Goal: Task Accomplishment & Management: Manage account settings

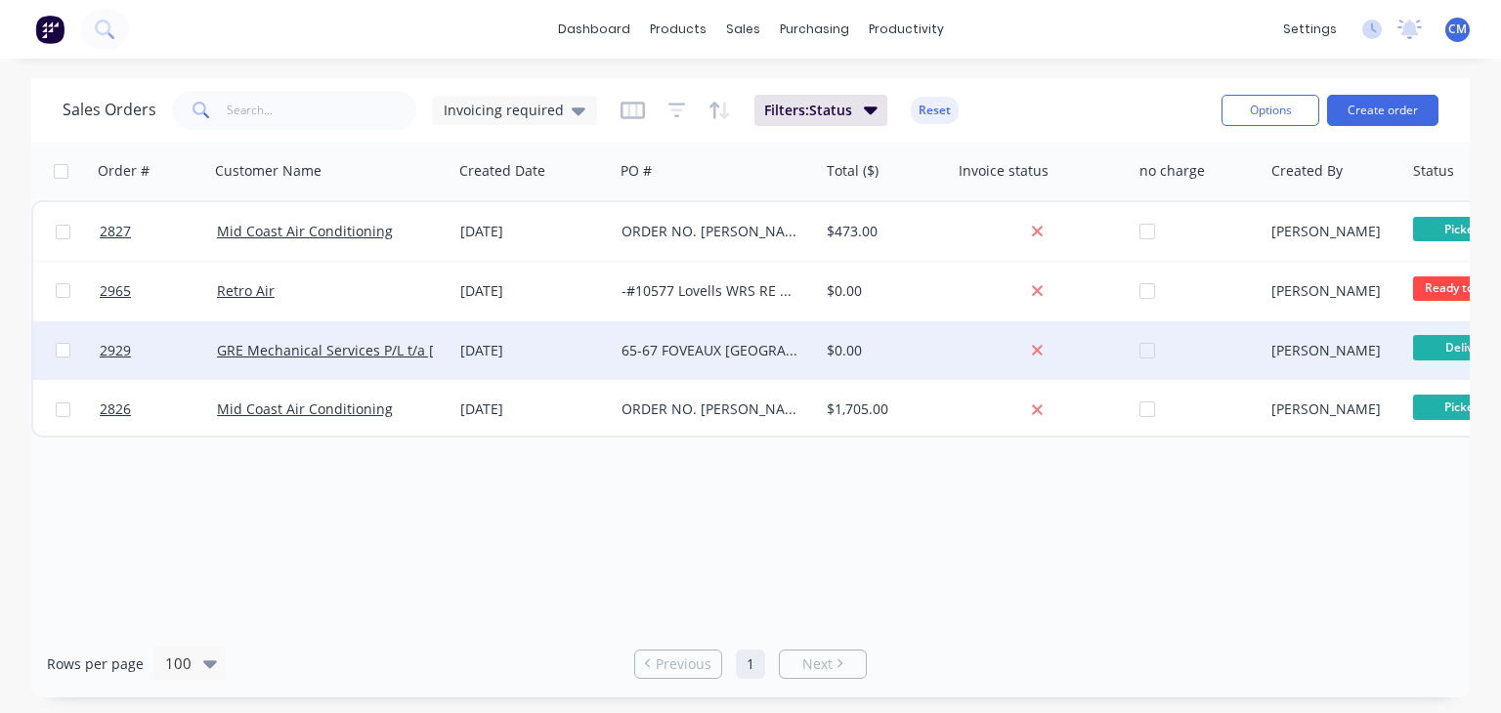
click at [58, 353] on input "checkbox" at bounding box center [63, 350] width 15 height 15
click at [68, 343] on input "checkbox" at bounding box center [63, 350] width 15 height 15
checkbox input "false"
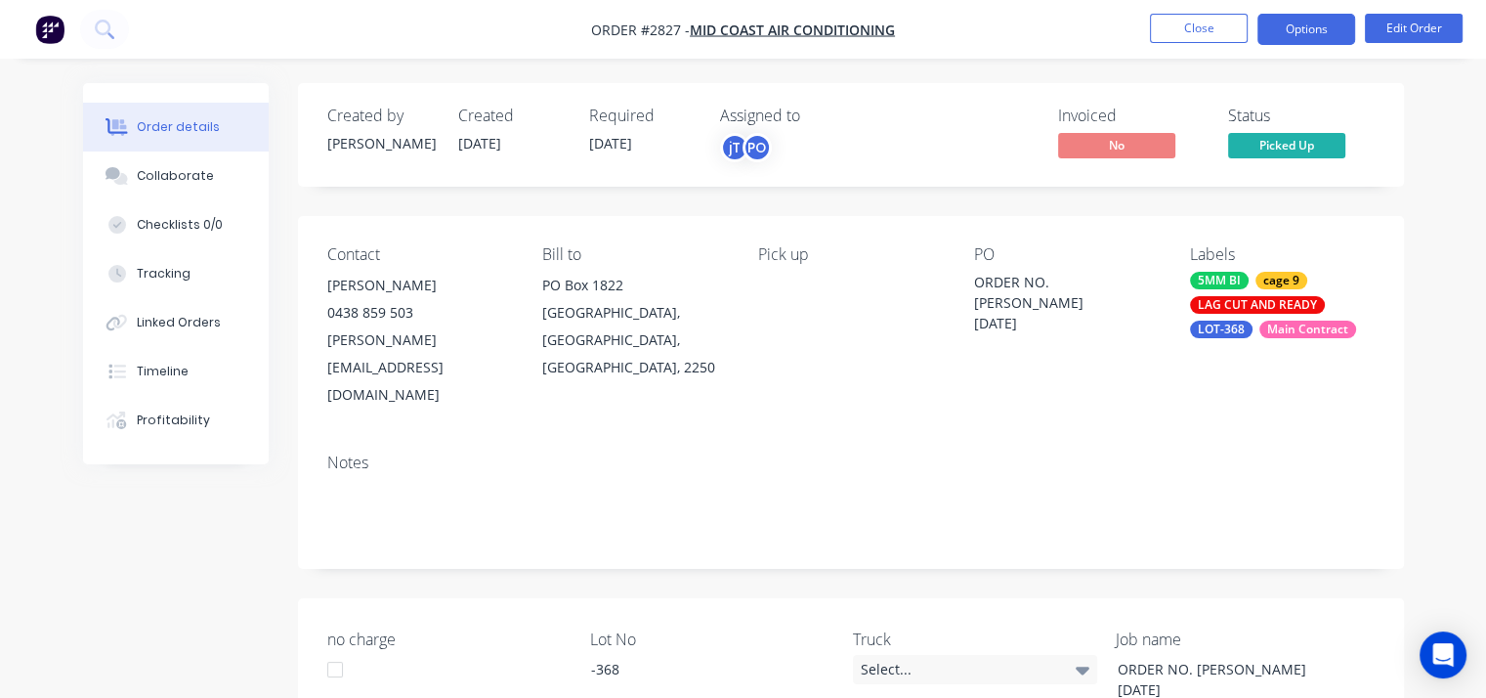
click at [1298, 31] on button "Options" at bounding box center [1307, 29] width 98 height 31
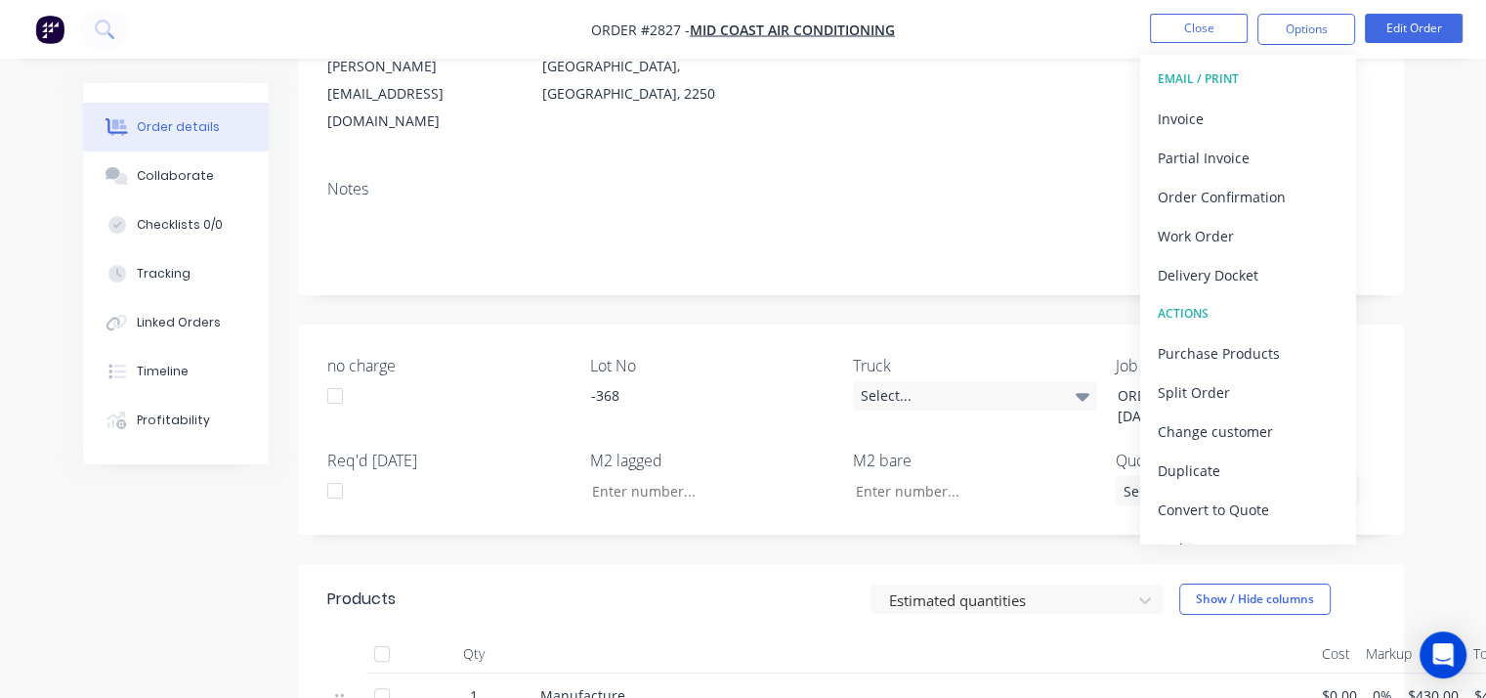
scroll to position [266, 0]
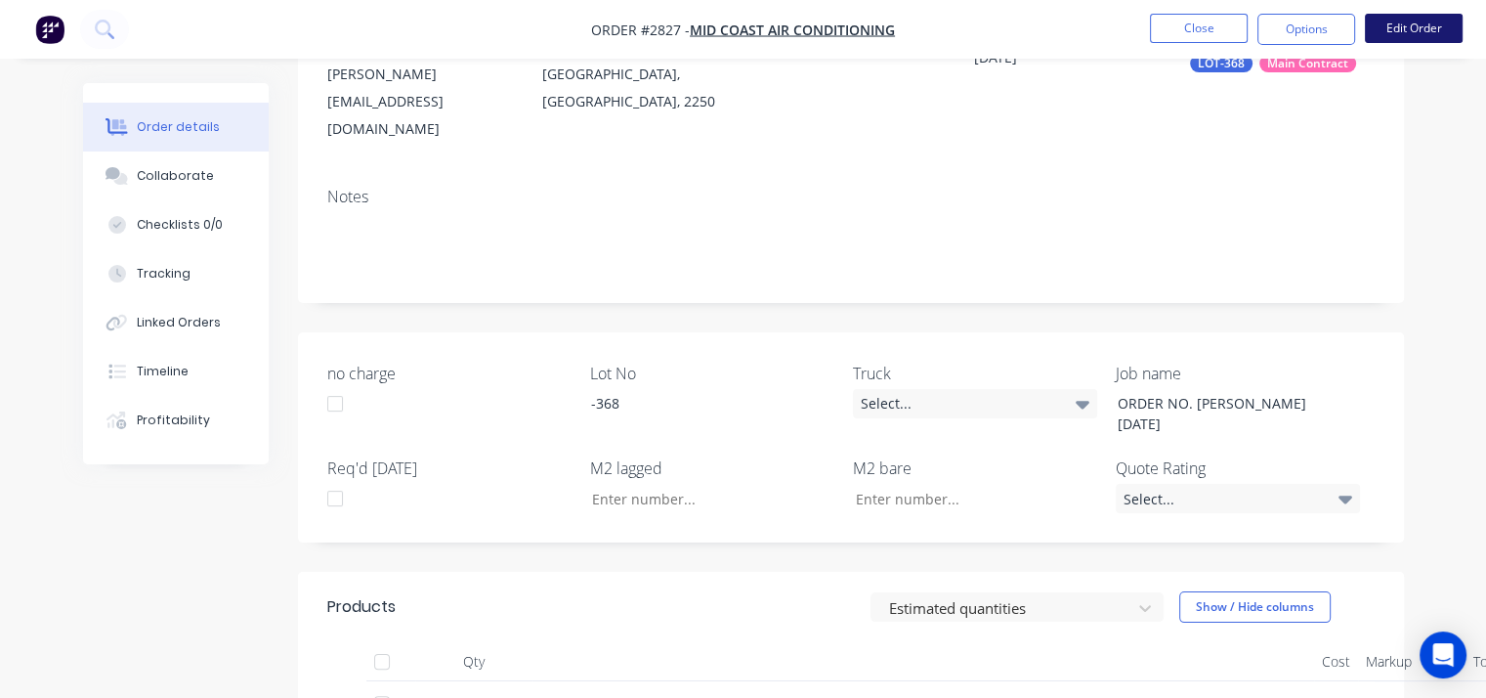
click at [1407, 31] on button "Edit Order" at bounding box center [1414, 28] width 98 height 29
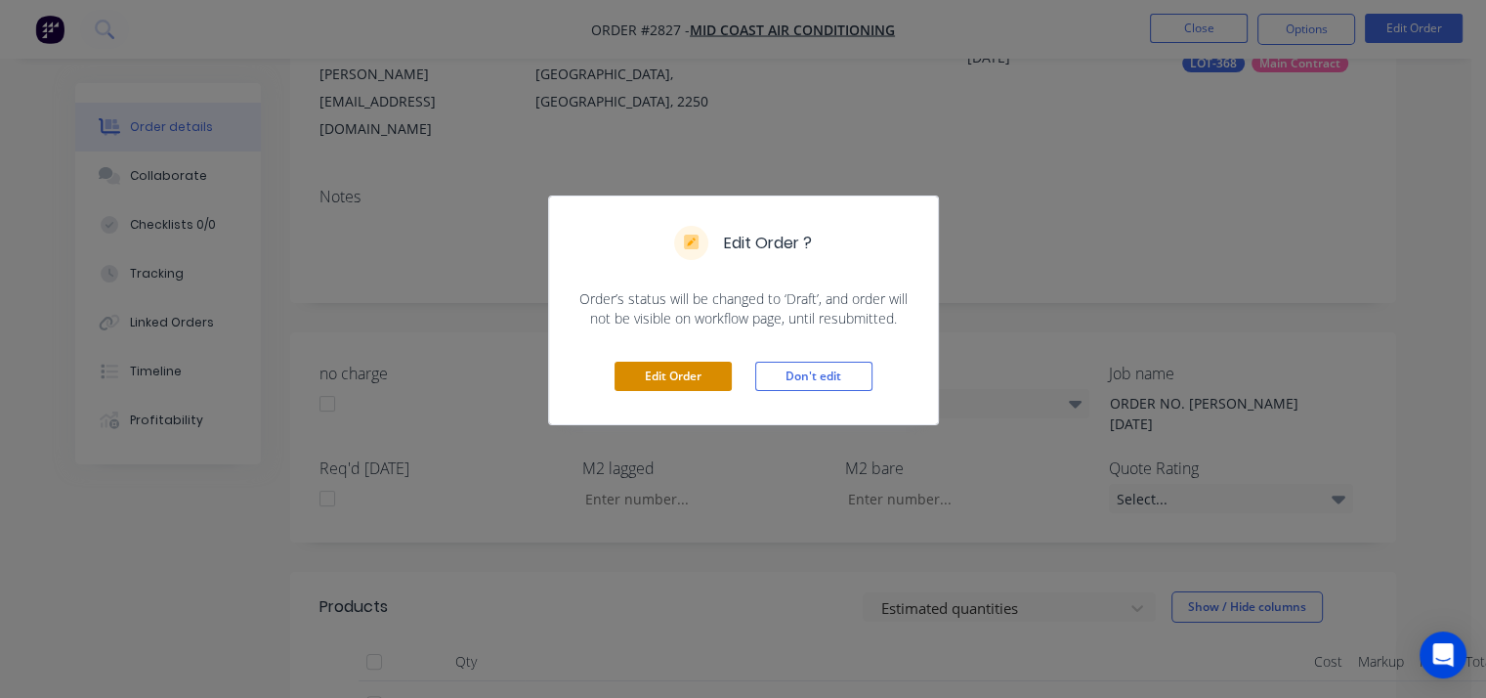
click at [700, 367] on button "Edit Order" at bounding box center [673, 376] width 117 height 29
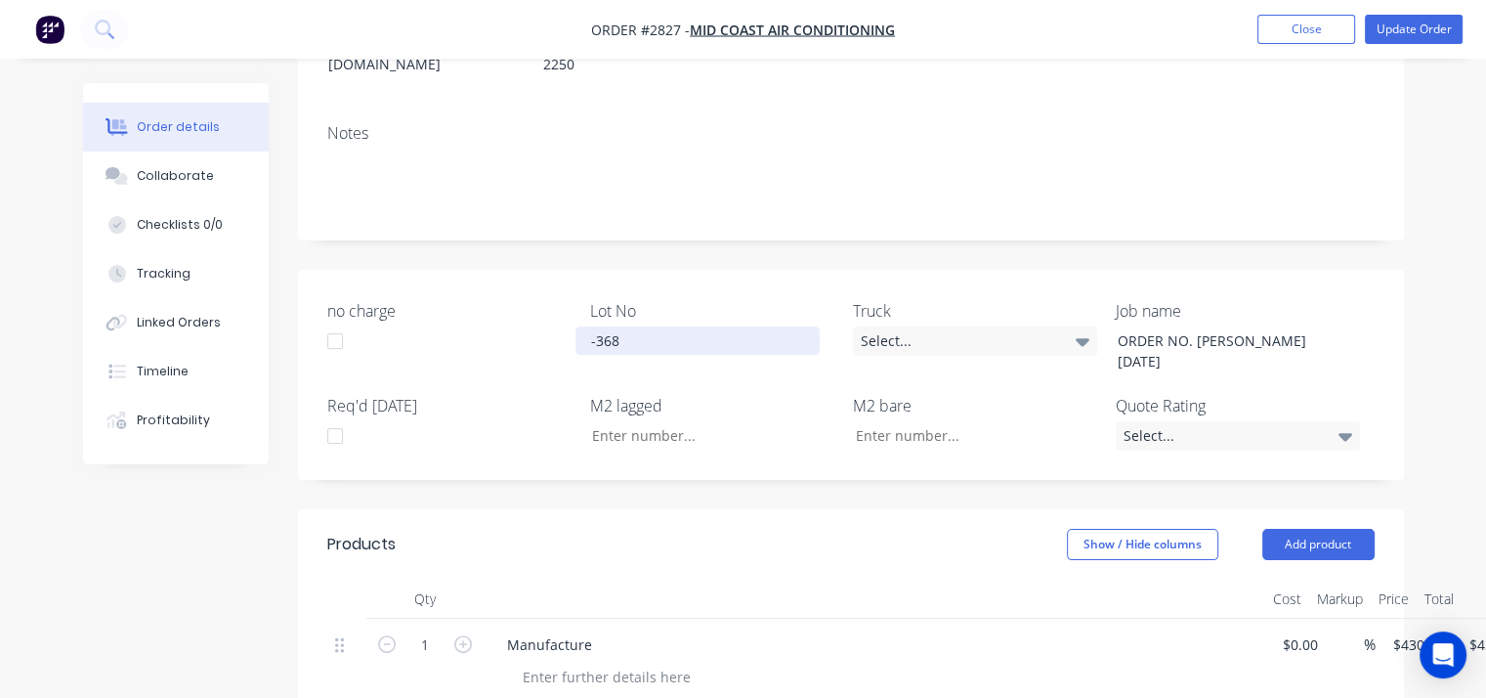
scroll to position [332, 0]
click at [587, 630] on div "Manufacture" at bounding box center [550, 644] width 116 height 28
click at [1418, 26] on button "Update Order" at bounding box center [1414, 29] width 98 height 29
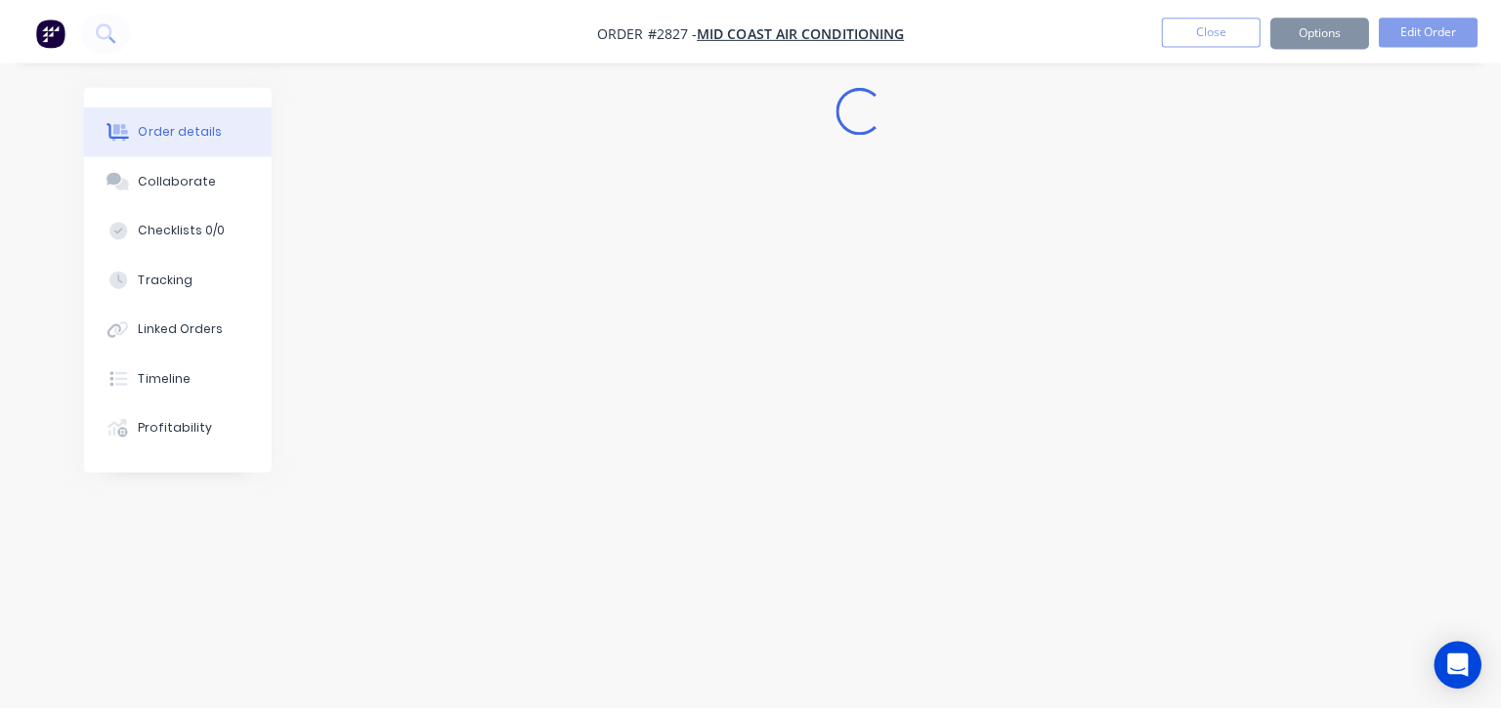
scroll to position [0, 0]
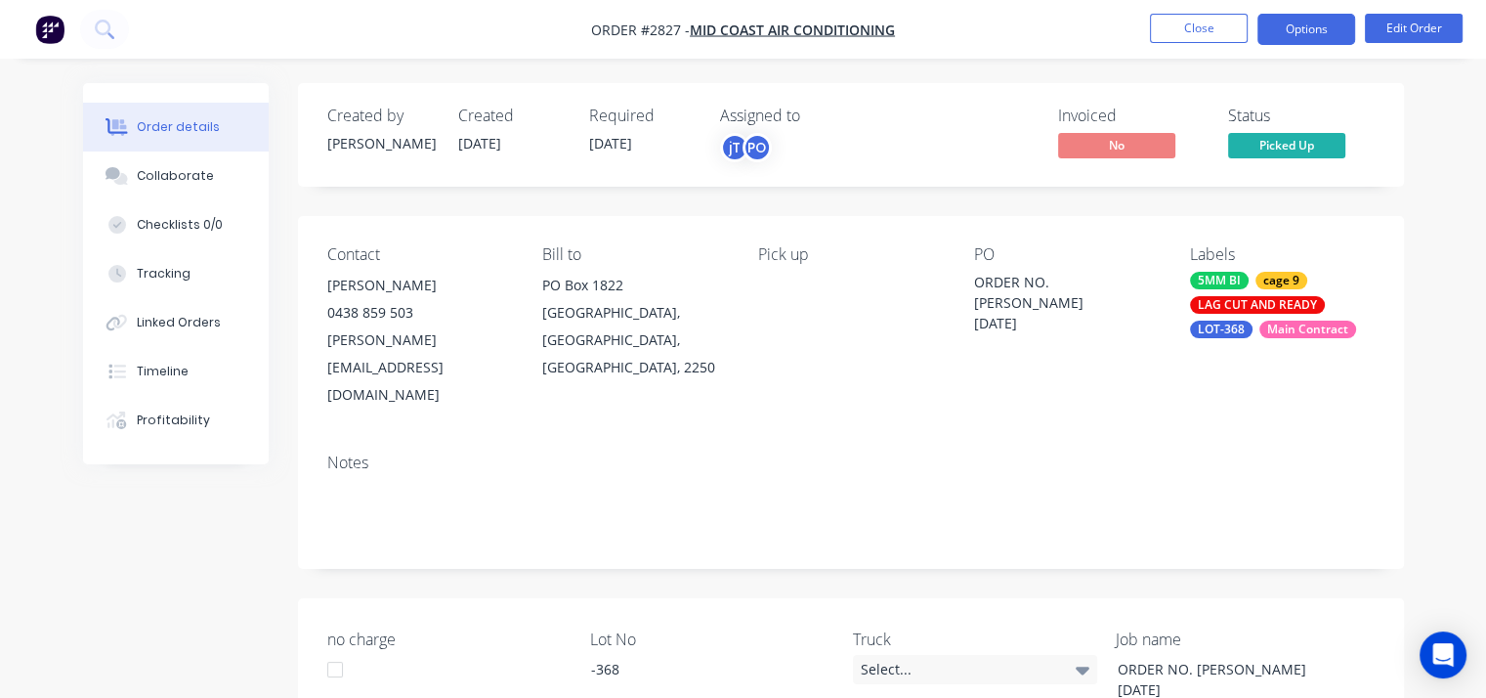
click at [1311, 27] on button "Options" at bounding box center [1307, 29] width 98 height 31
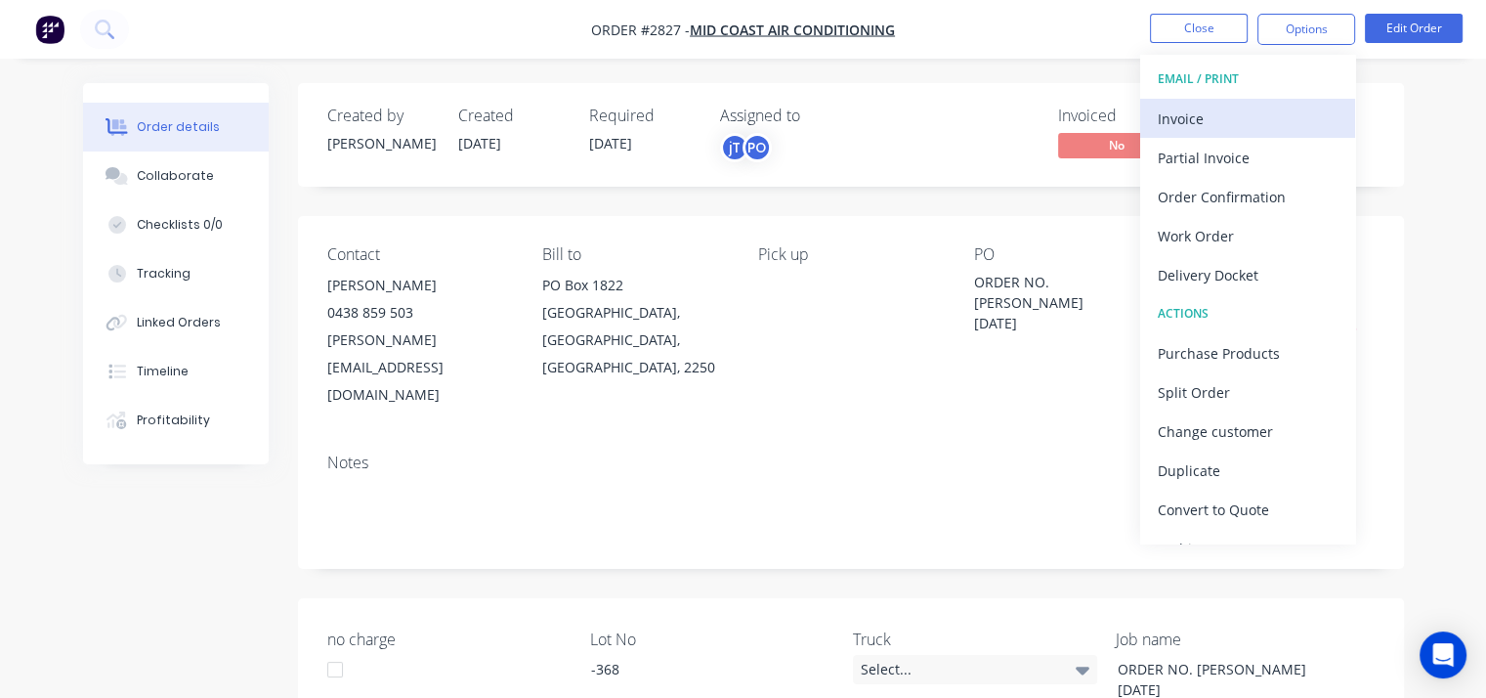
click at [1222, 118] on div "Invoice" at bounding box center [1248, 119] width 180 height 28
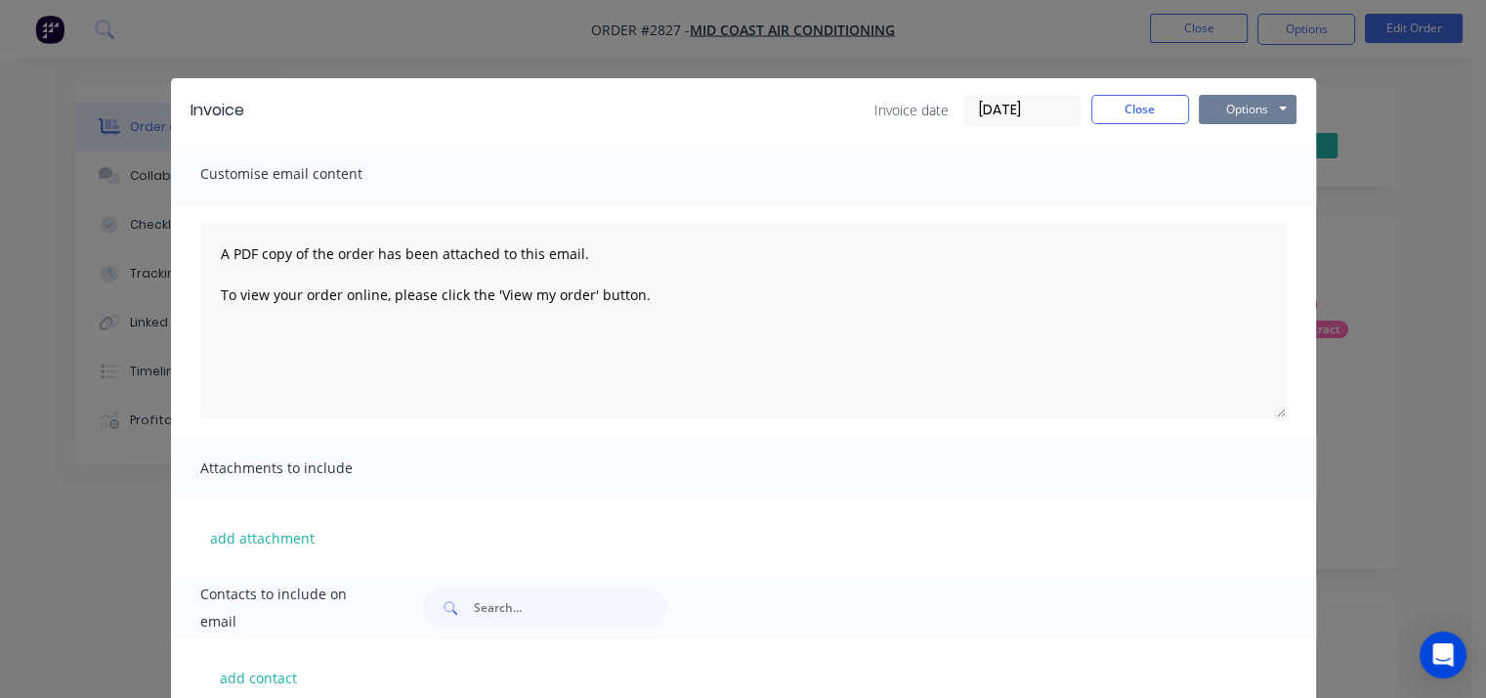
click at [1220, 110] on button "Options" at bounding box center [1248, 109] width 98 height 29
click at [1237, 175] on button "Print" at bounding box center [1261, 176] width 125 height 32
click at [1149, 110] on button "Close" at bounding box center [1141, 109] width 98 height 29
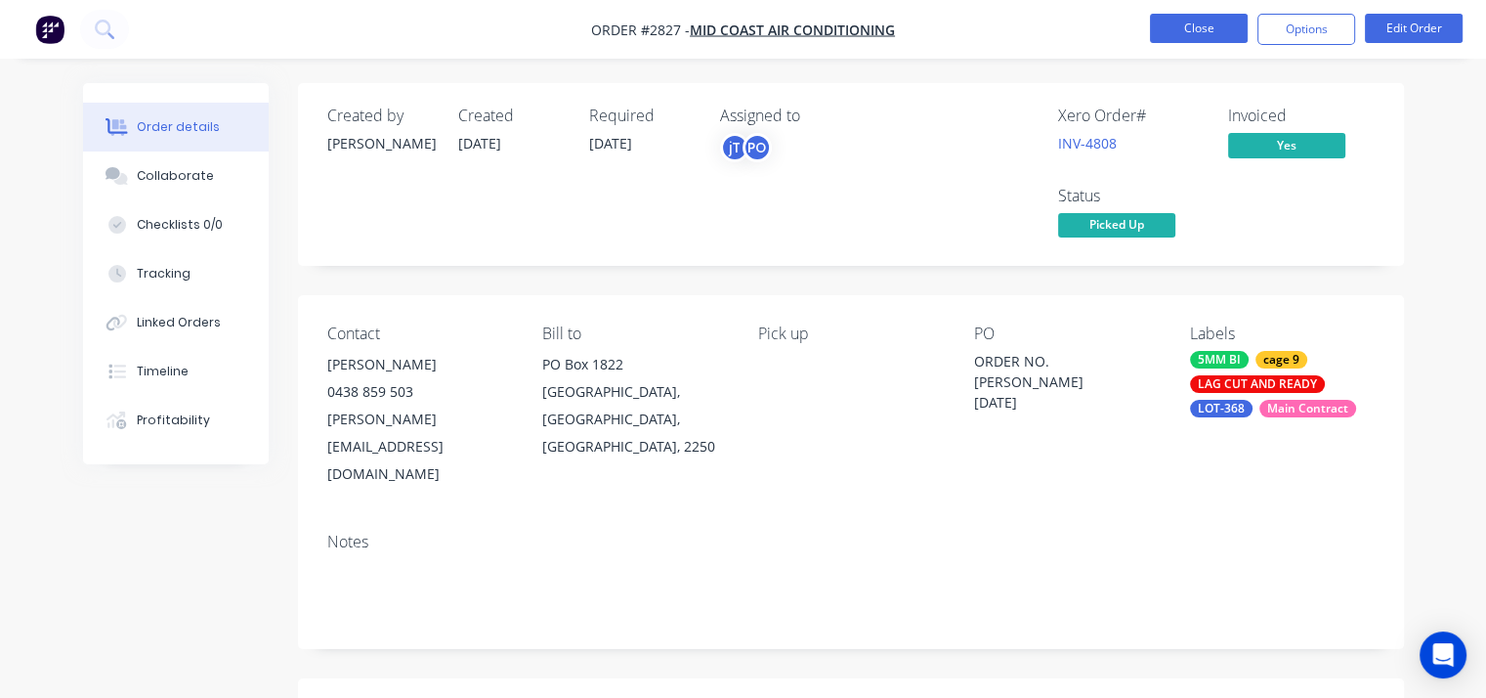
click at [1204, 28] on button "Close" at bounding box center [1199, 28] width 98 height 29
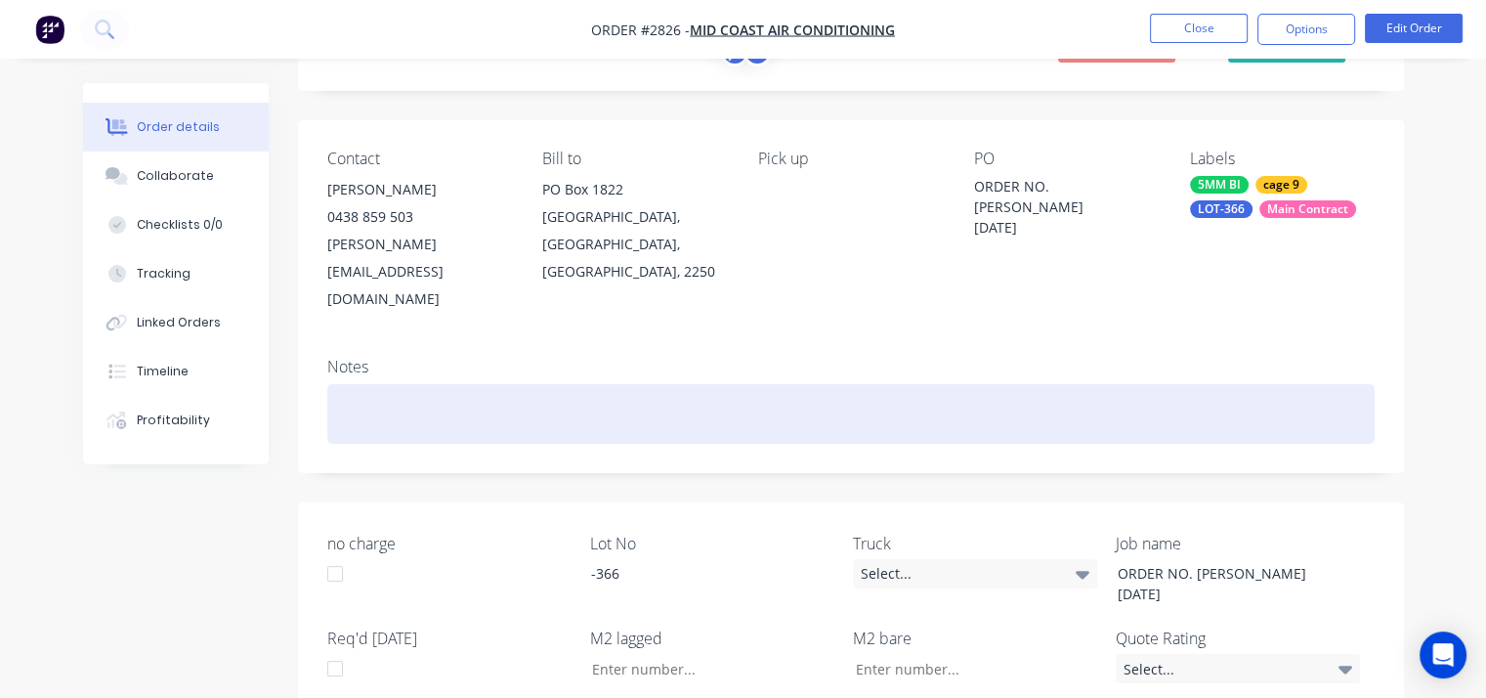
scroll to position [94, 0]
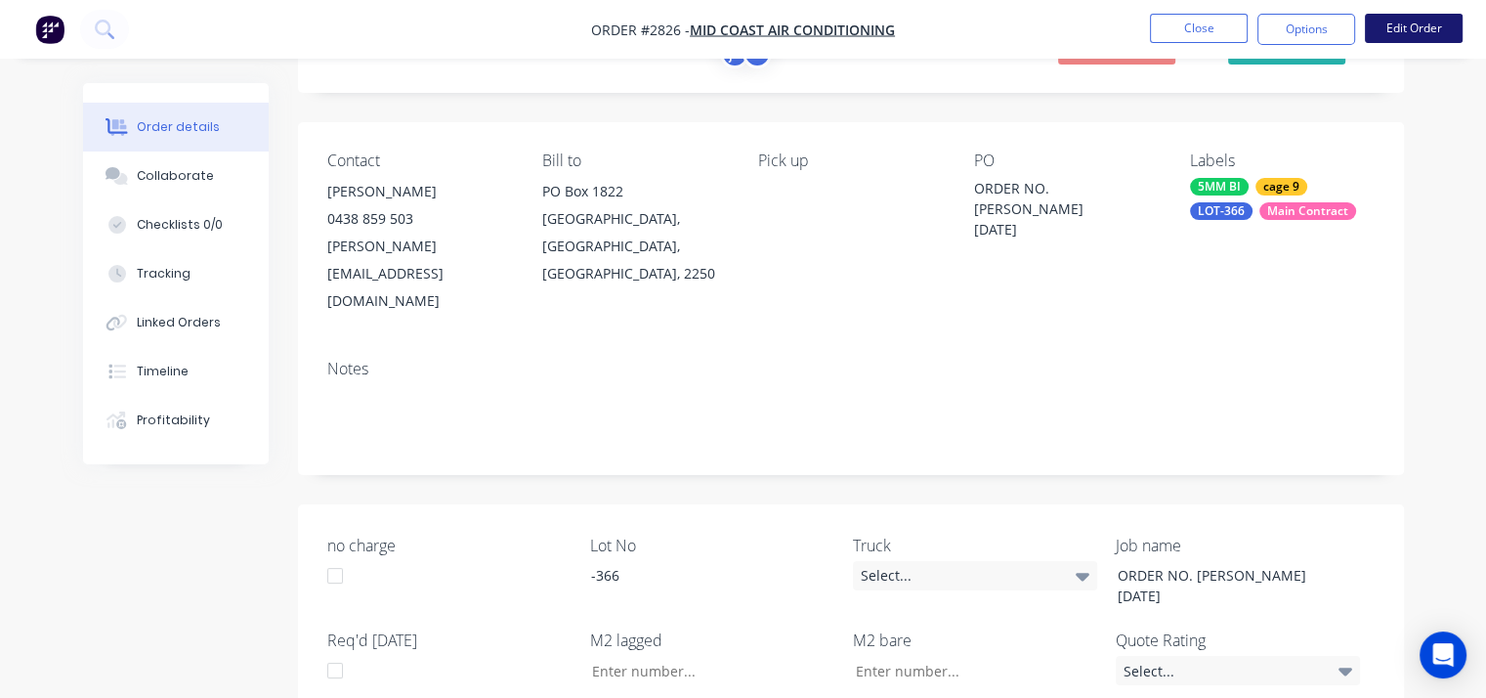
click at [1421, 29] on button "Edit Order" at bounding box center [1414, 28] width 98 height 29
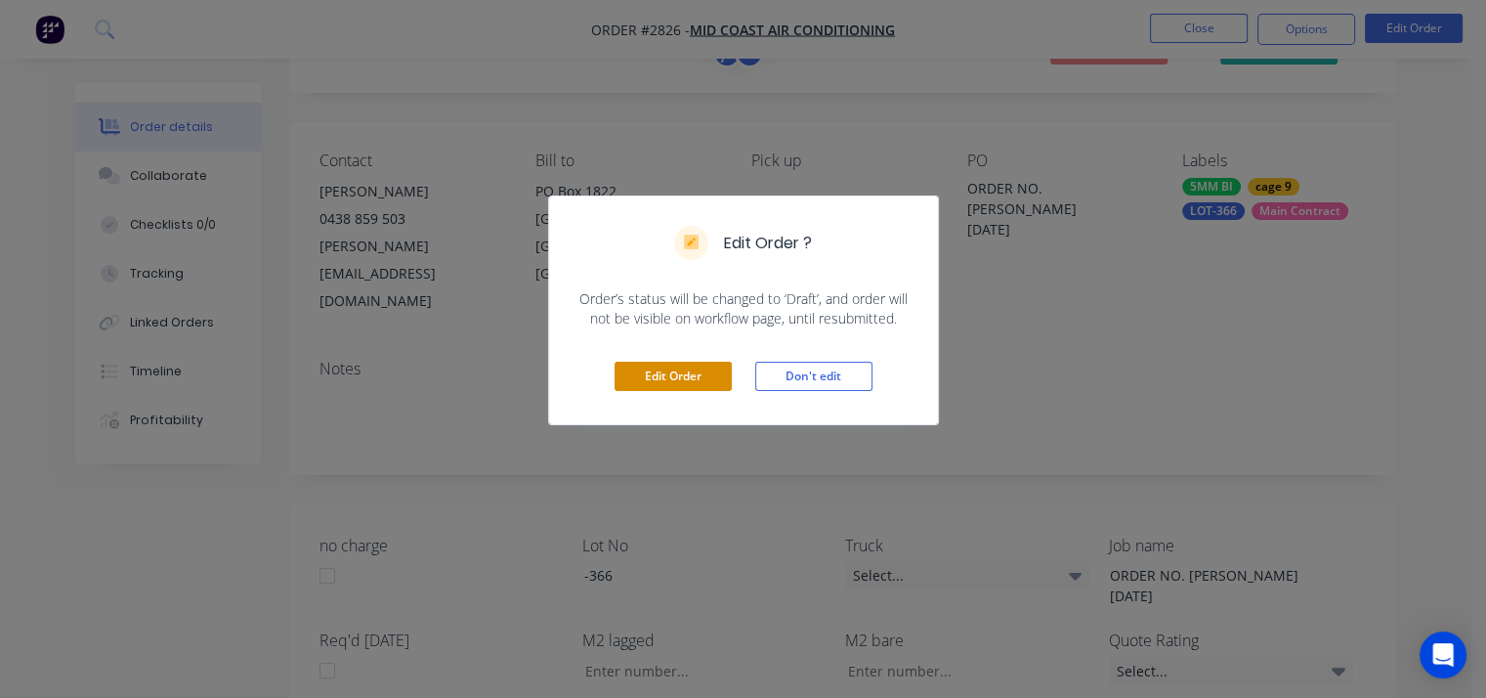
click at [647, 376] on button "Edit Order" at bounding box center [673, 376] width 117 height 29
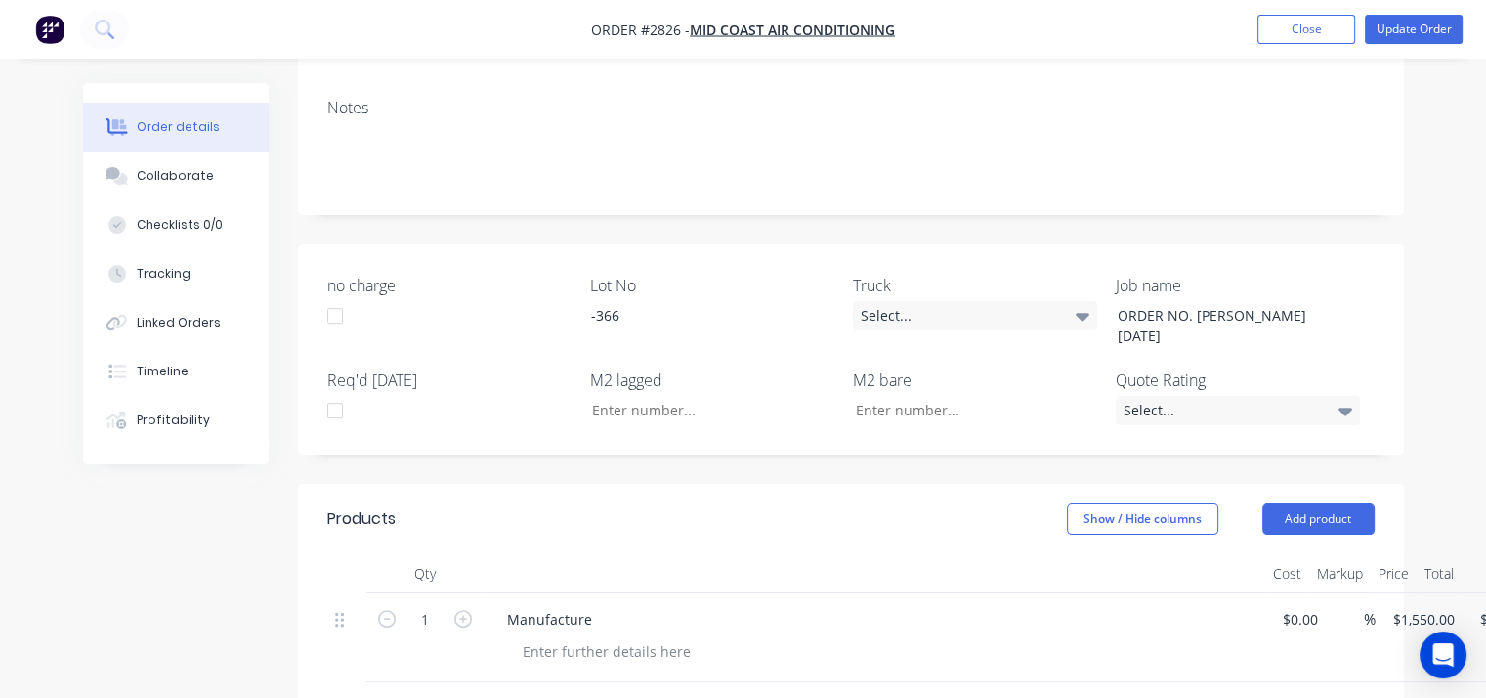
scroll to position [359, 0]
click at [587, 604] on div "Manufacture" at bounding box center [550, 618] width 116 height 28
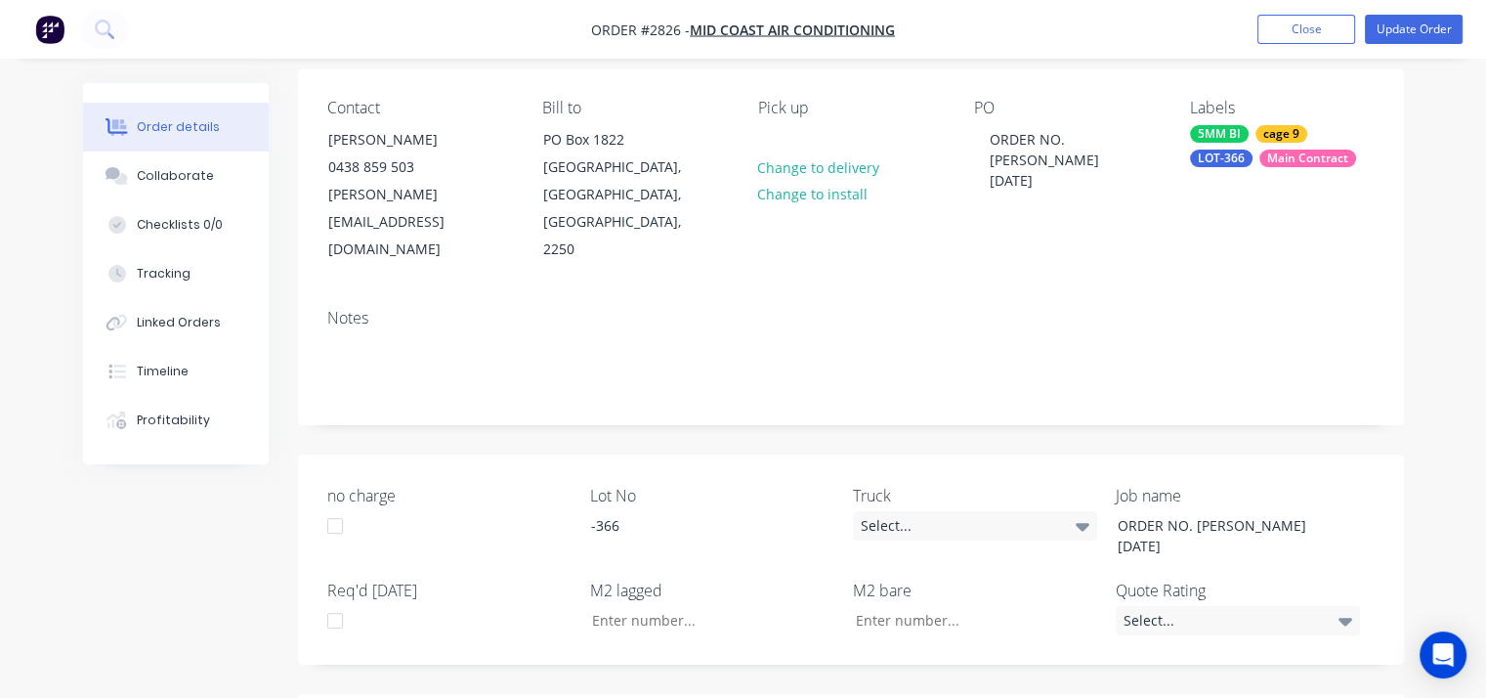
scroll to position [145, 0]
click at [1419, 25] on button "Update Order" at bounding box center [1414, 29] width 98 height 29
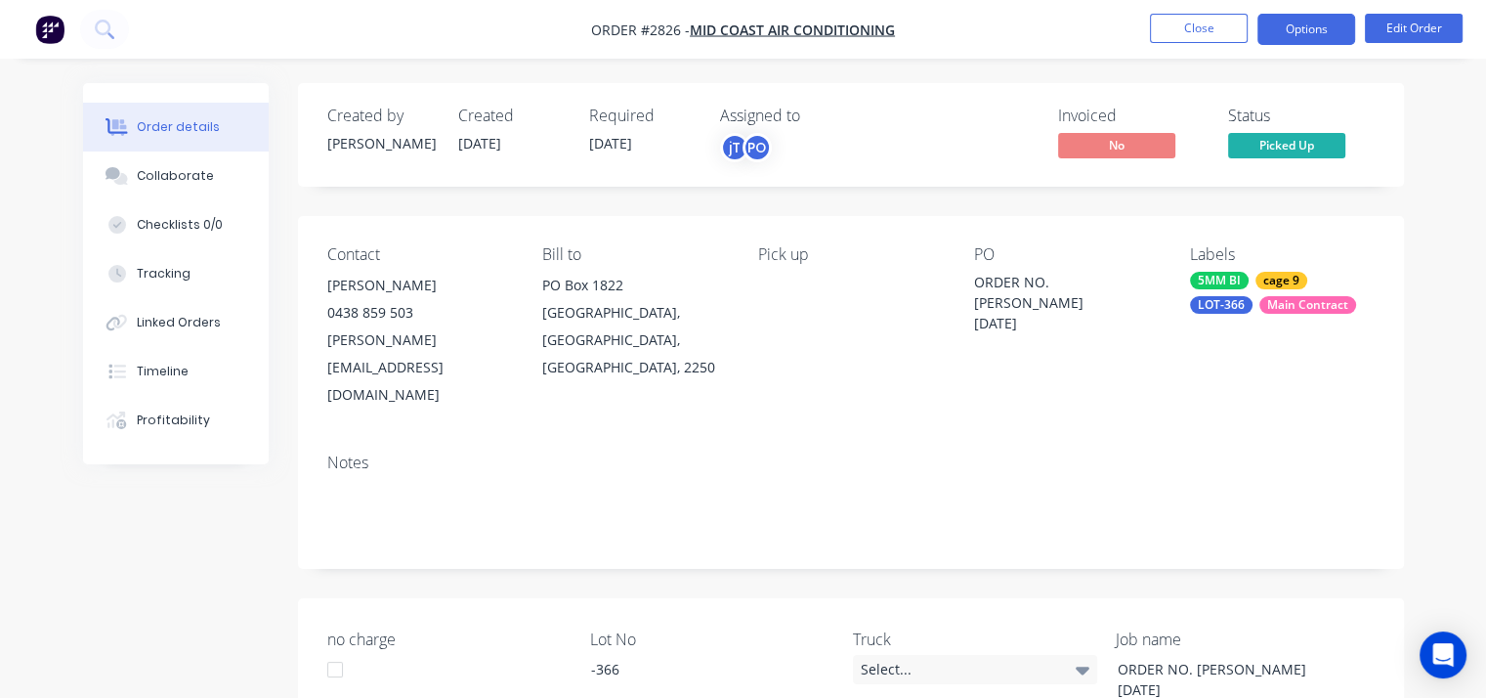
click at [1327, 31] on button "Options" at bounding box center [1307, 29] width 98 height 31
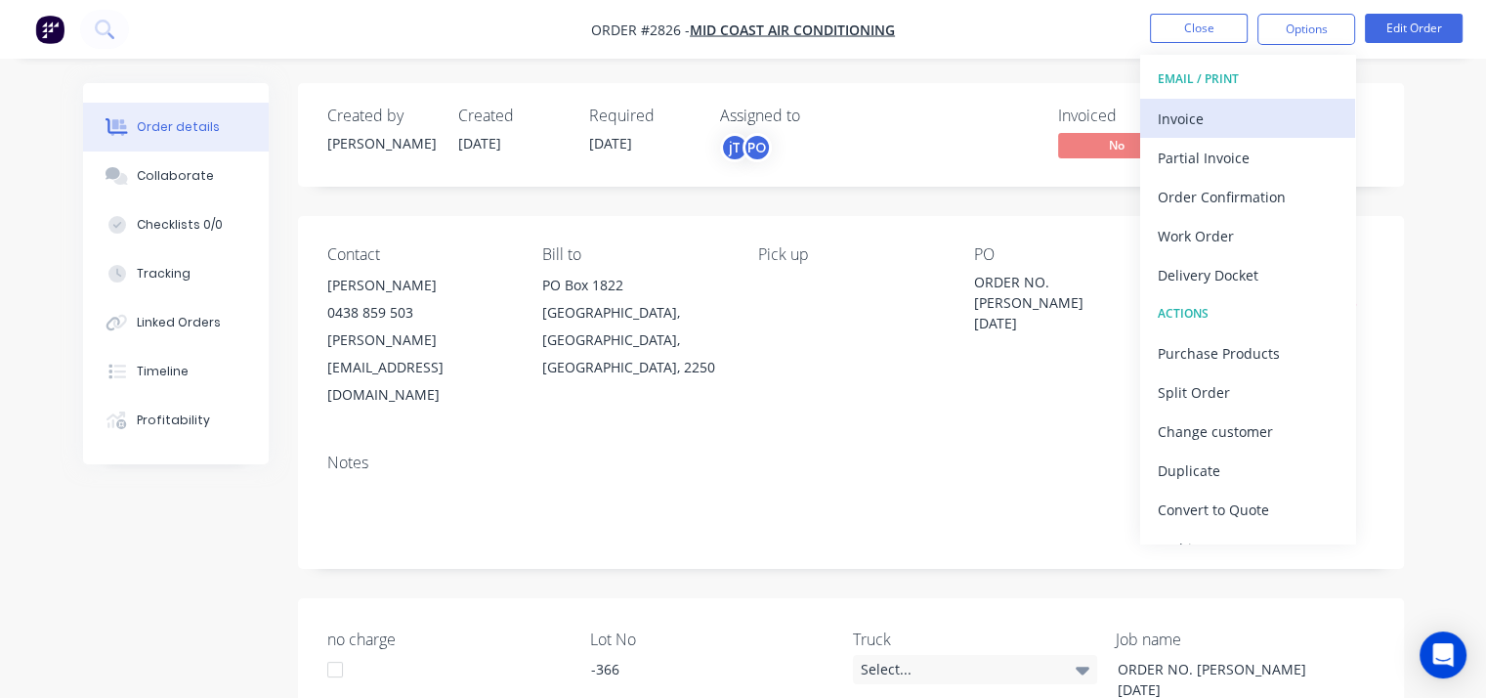
click at [1232, 112] on div "Invoice" at bounding box center [1248, 119] width 180 height 28
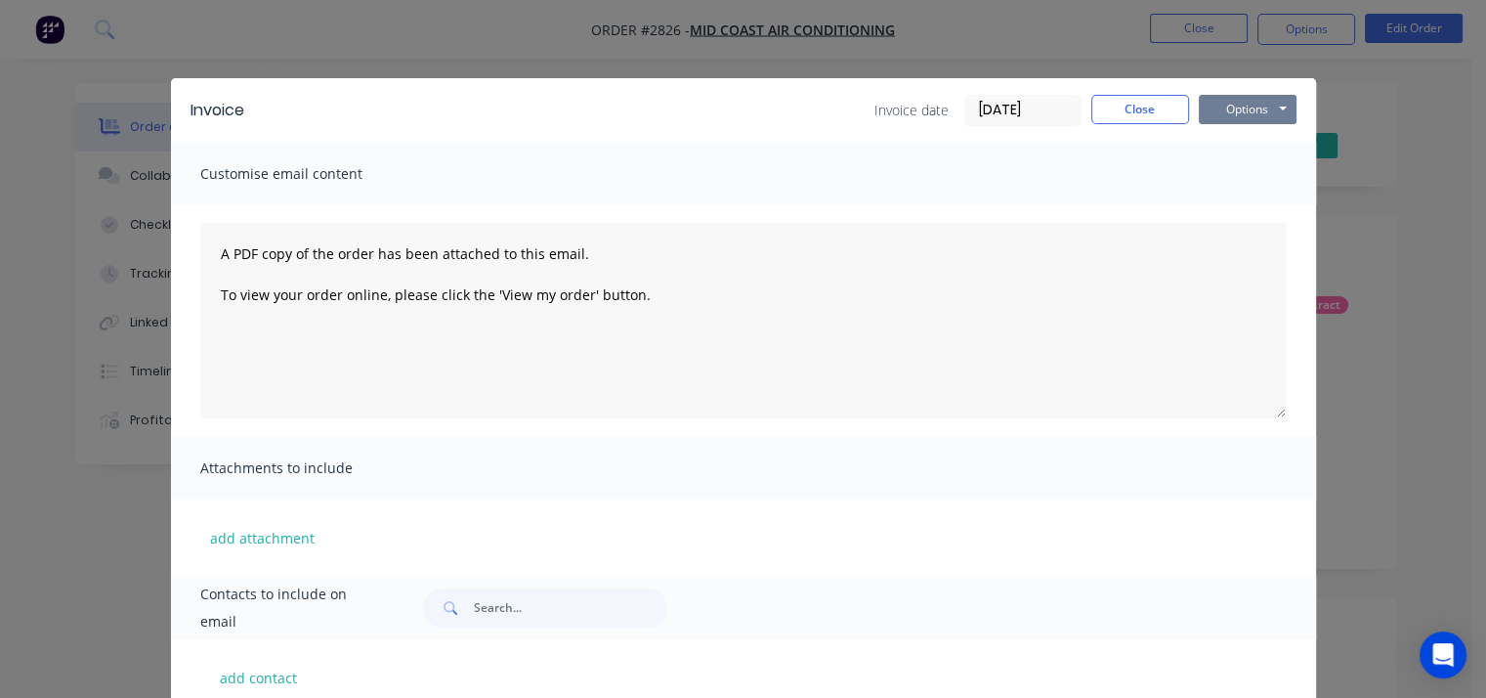
click at [1234, 114] on button "Options" at bounding box center [1248, 109] width 98 height 29
click at [1243, 185] on button "Print" at bounding box center [1261, 176] width 125 height 32
click at [1149, 104] on button "Close" at bounding box center [1141, 109] width 98 height 29
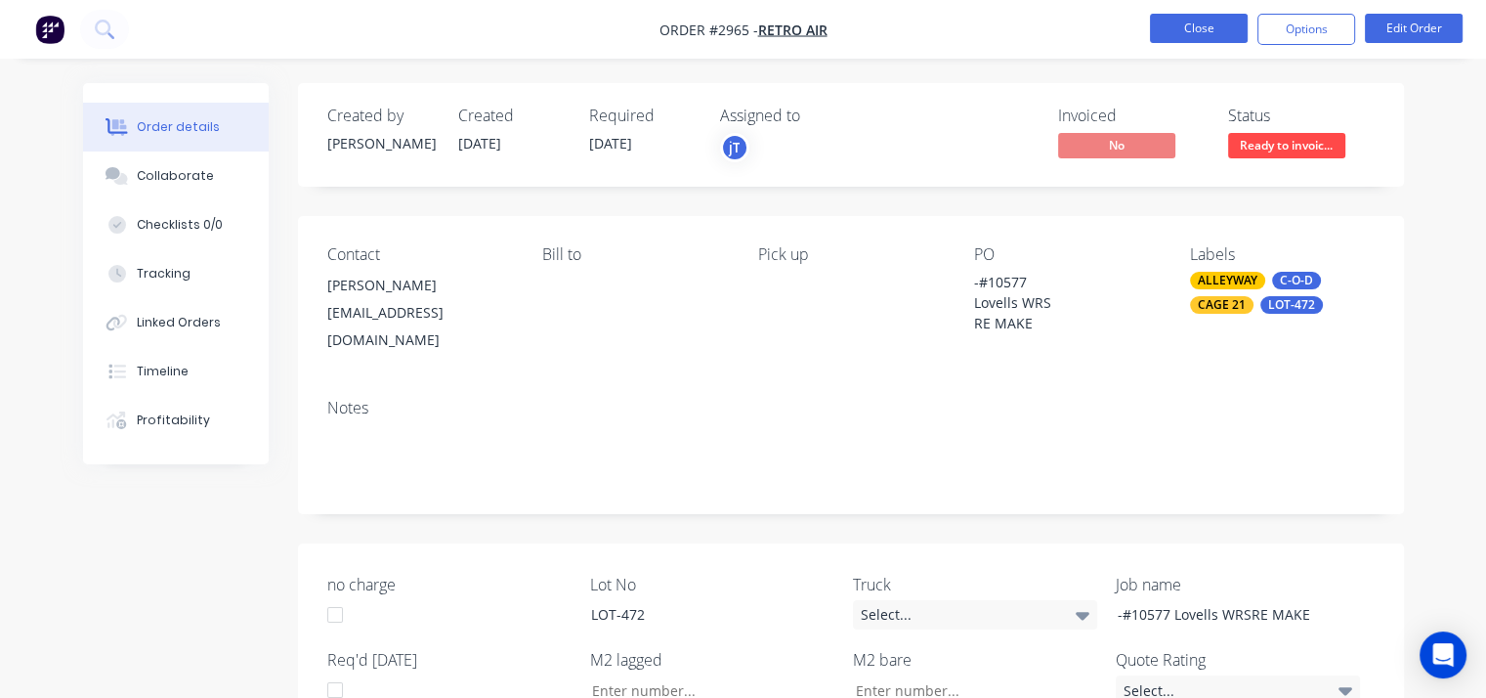
click at [1188, 38] on button "Close" at bounding box center [1199, 28] width 98 height 29
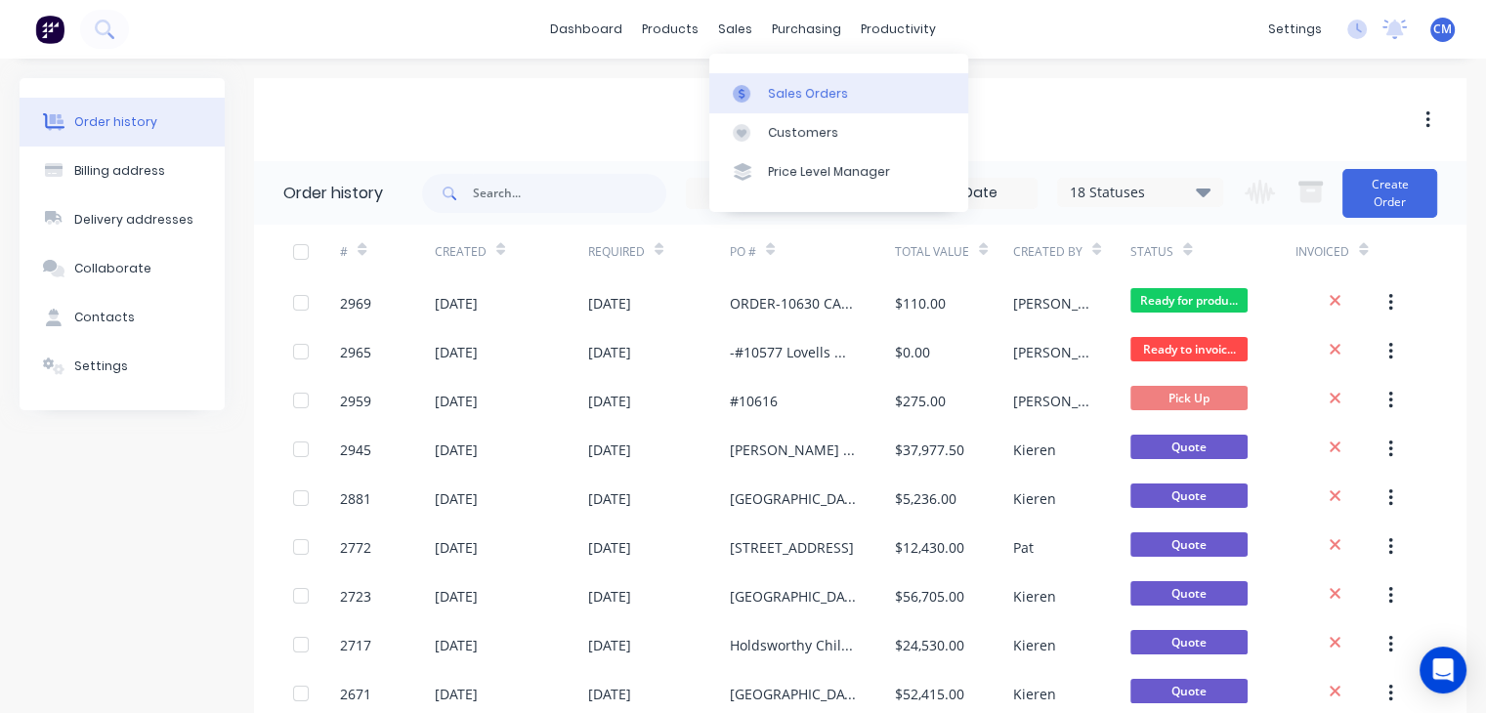
click at [751, 110] on link "Sales Orders" at bounding box center [838, 92] width 259 height 39
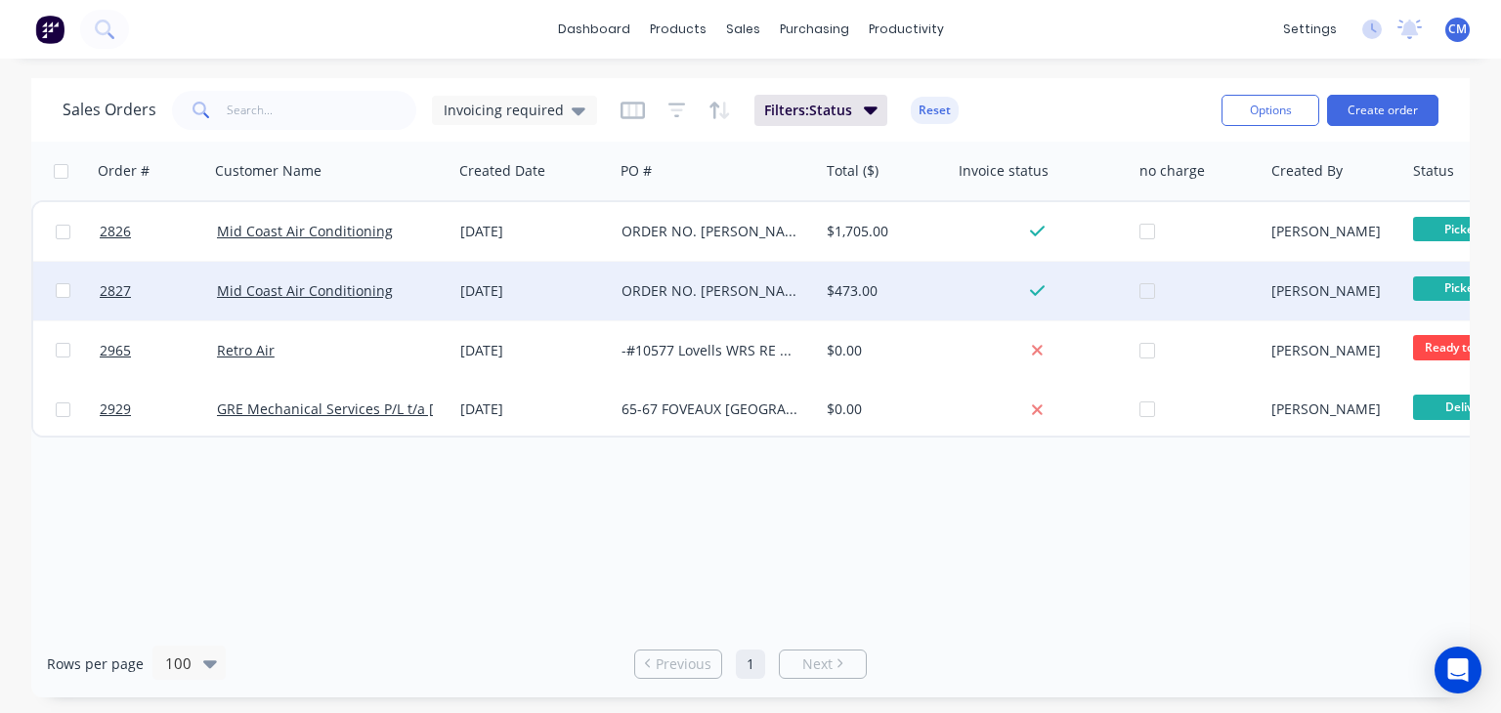
click at [63, 286] on input "checkbox" at bounding box center [63, 290] width 15 height 15
checkbox input "true"
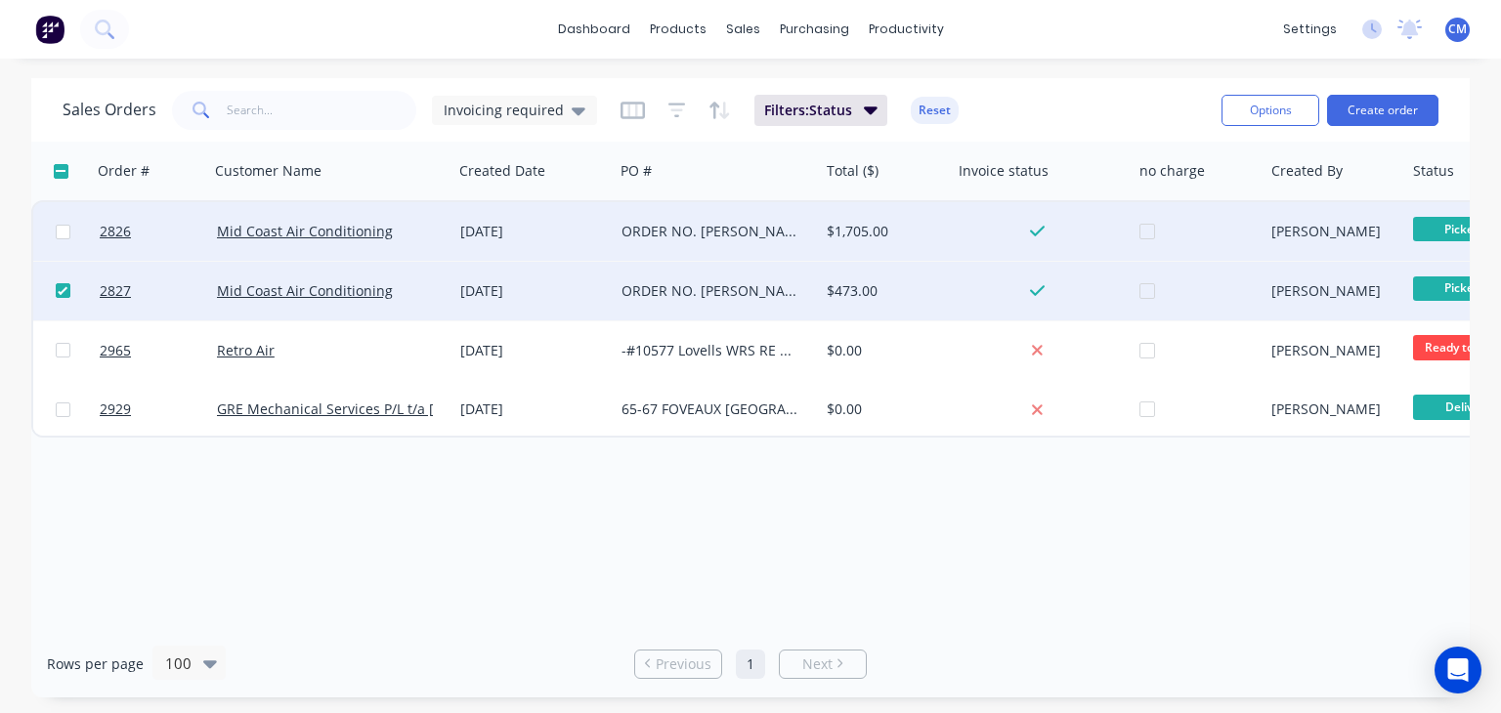
click at [64, 233] on input "checkbox" at bounding box center [63, 232] width 15 height 15
checkbox input "true"
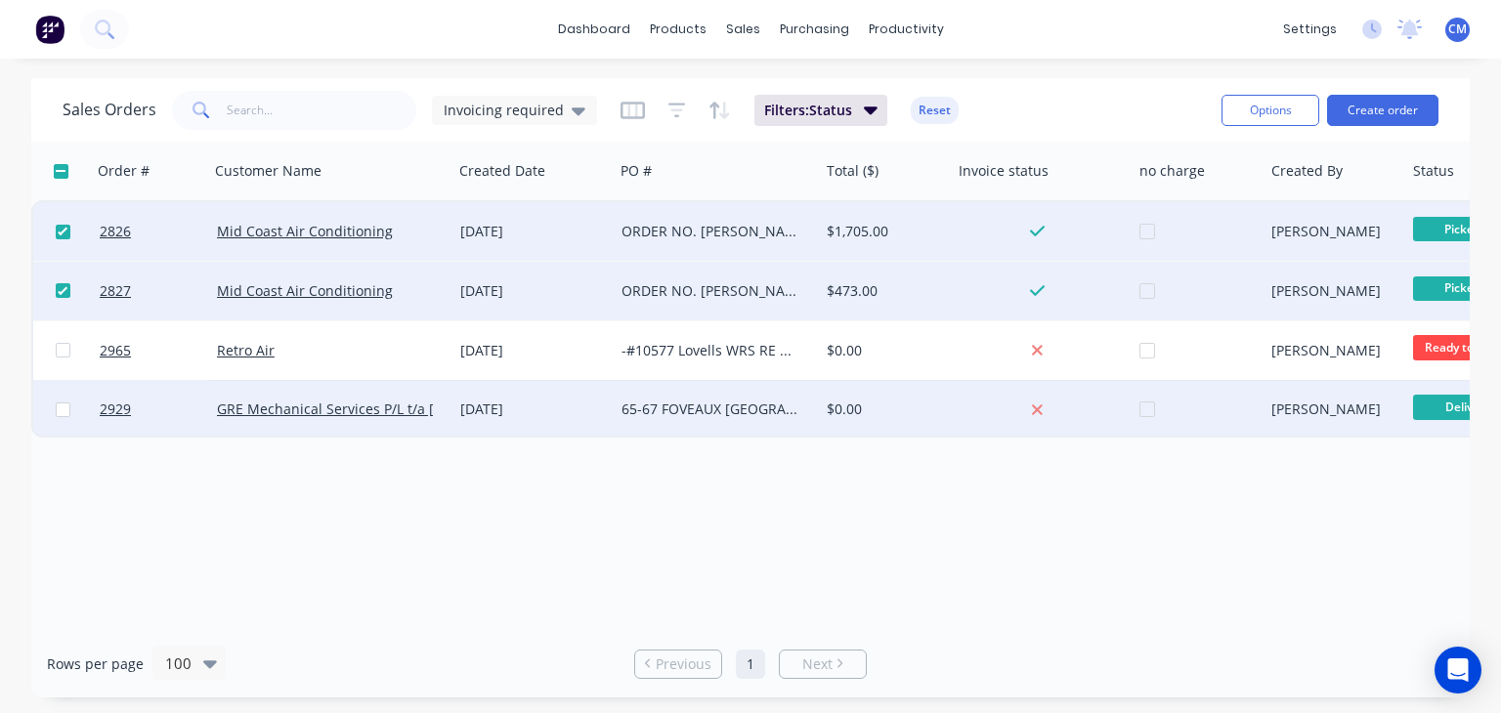
click at [61, 411] on input "checkbox" at bounding box center [63, 410] width 15 height 15
checkbox input "true"
click at [1279, 109] on button "Options" at bounding box center [1271, 110] width 98 height 31
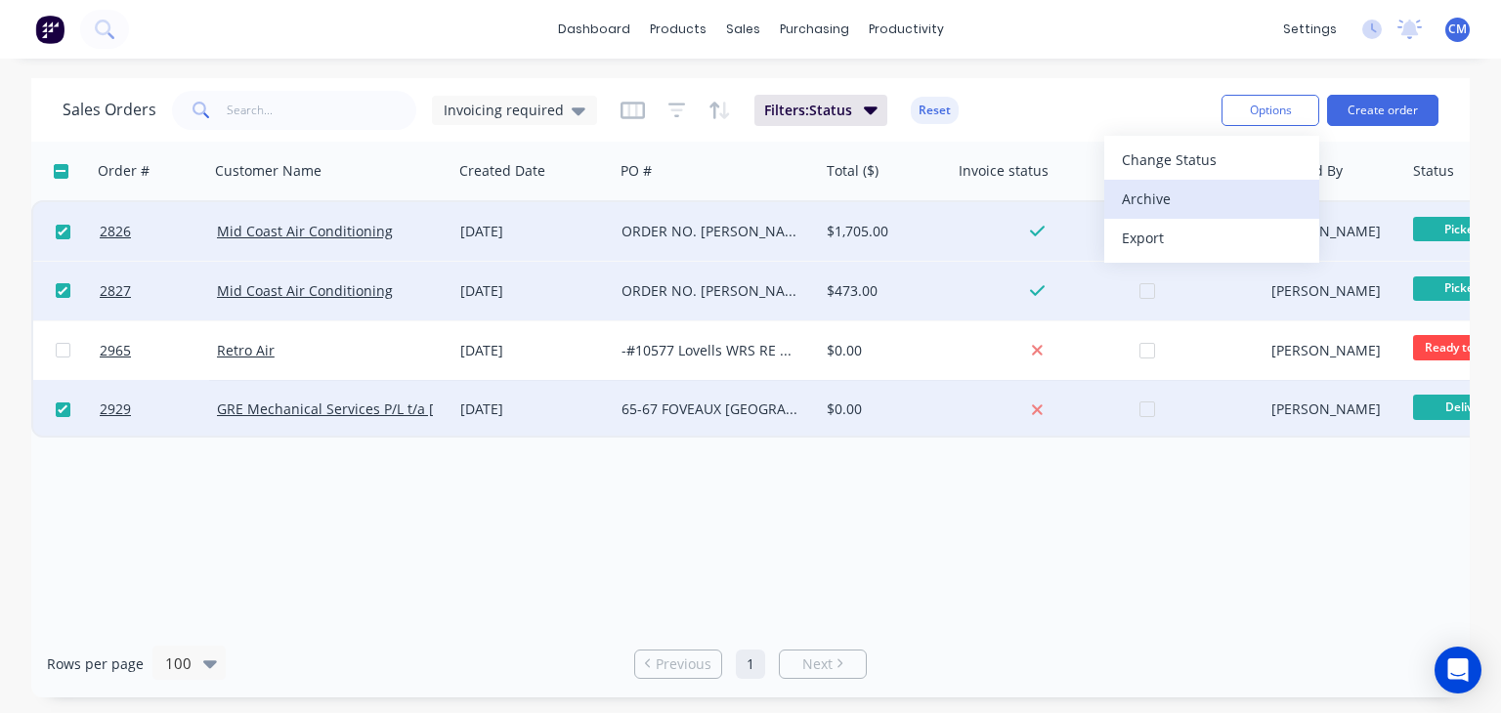
click at [1269, 196] on div "Archive" at bounding box center [1212, 199] width 180 height 28
